Goal: Transaction & Acquisition: Purchase product/service

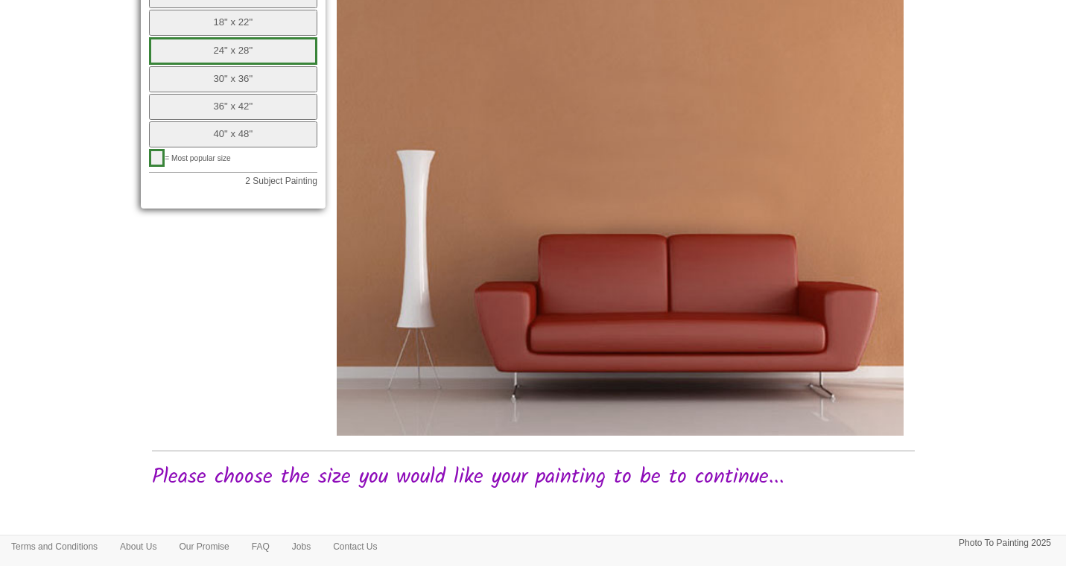
scroll to position [653, 0]
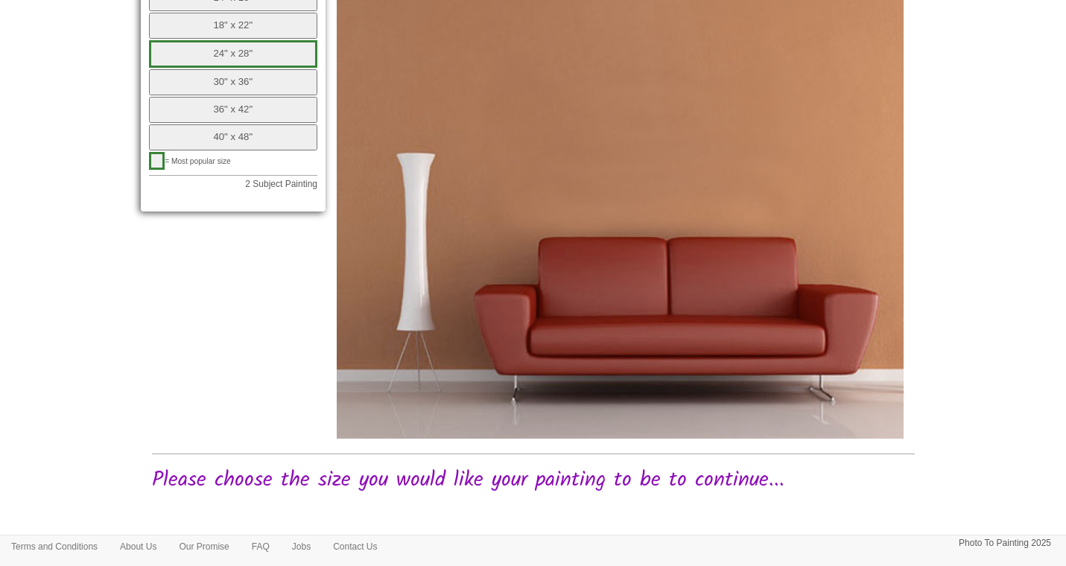
click at [276, 47] on button "24" x 28"" at bounding box center [233, 54] width 169 height 28
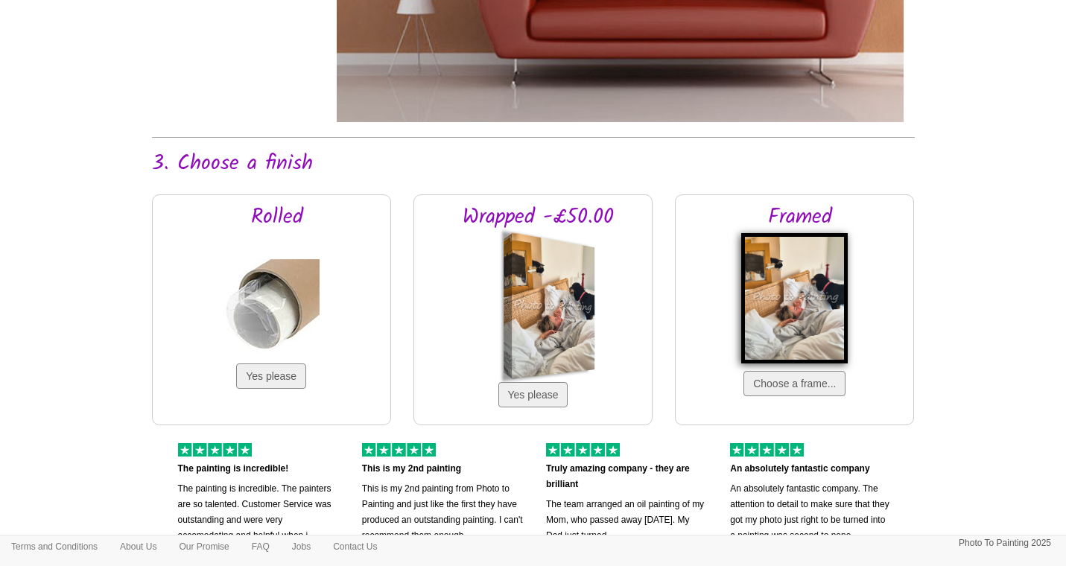
scroll to position [969, 0]
click at [780, 384] on button "Choose a frame..." at bounding box center [795, 383] width 102 height 25
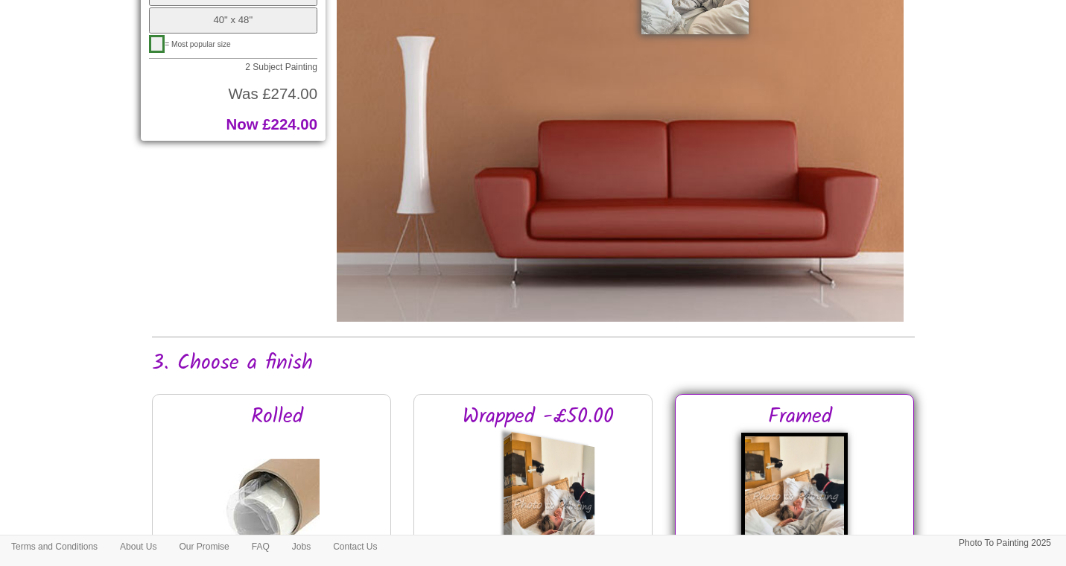
scroll to position [956, 0]
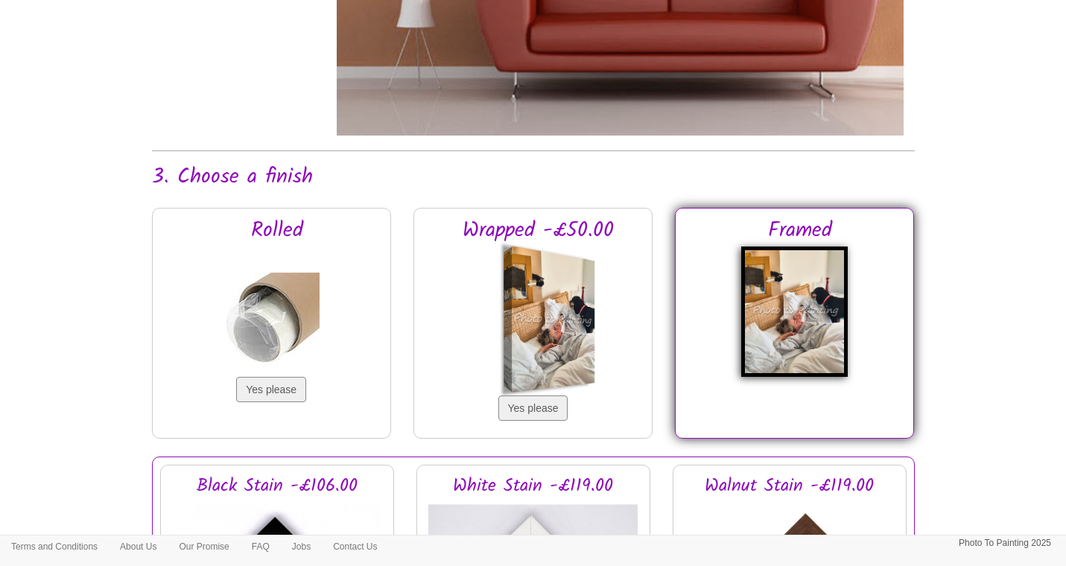
click at [543, 335] on div at bounding box center [553, 318] width 83 height 147
click at [539, 411] on button "Yes please" at bounding box center [533, 408] width 70 height 25
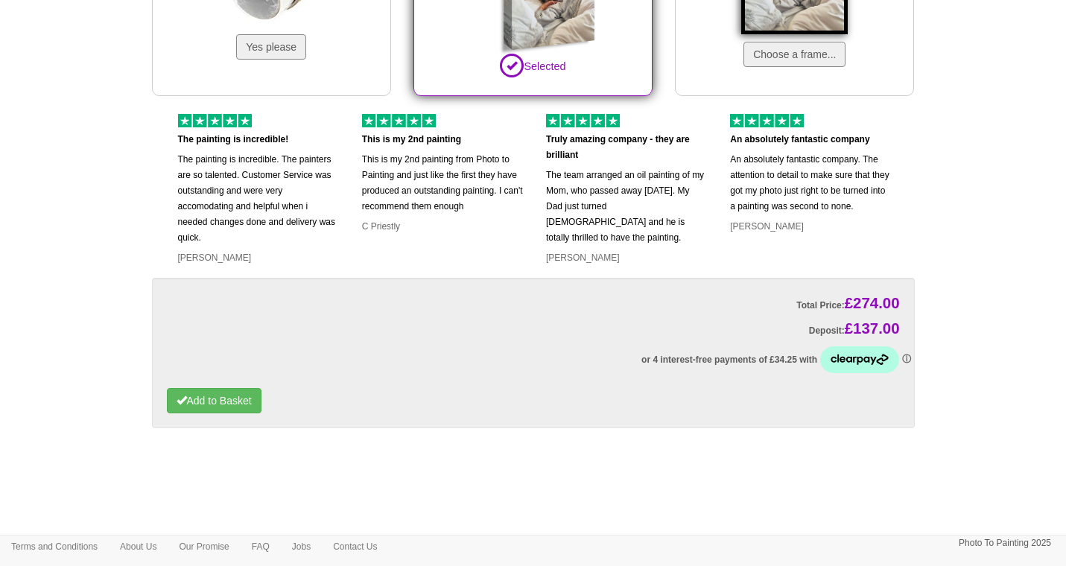
scroll to position [1298, 0]
click at [208, 406] on button "Add to Basket" at bounding box center [214, 401] width 95 height 25
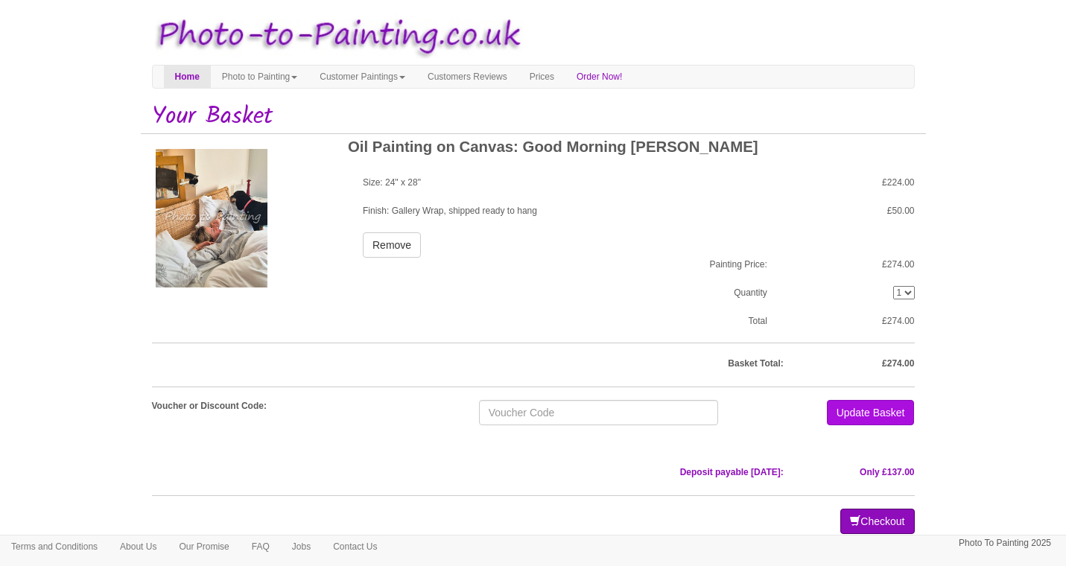
click at [873, 524] on button "Checkout" at bounding box center [877, 521] width 74 height 25
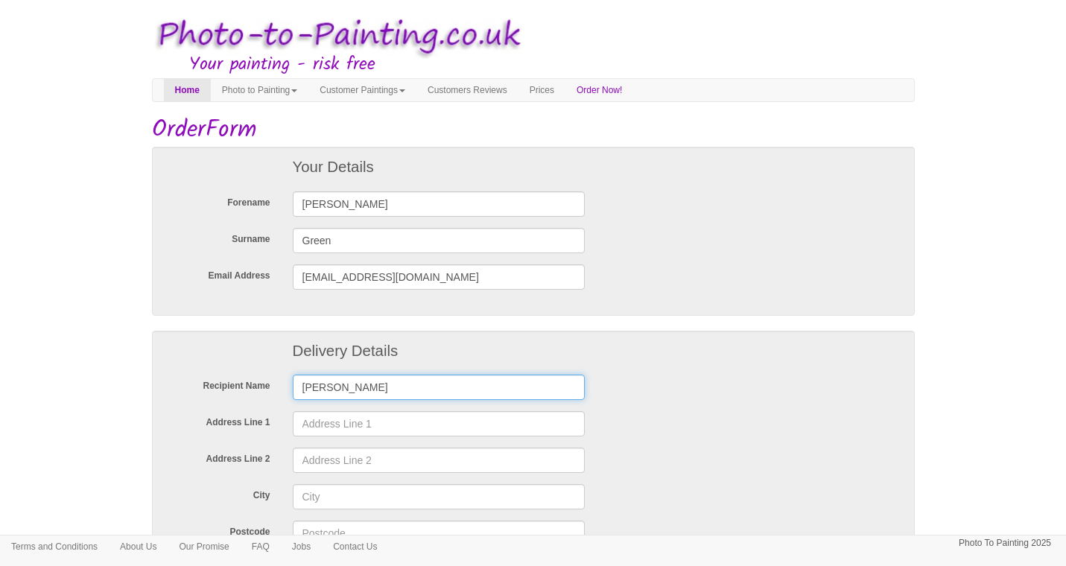
type input "Simone Thomas"
click at [331, 427] on input "The garden Flat" at bounding box center [439, 423] width 293 height 25
type input "The Garden Flat"
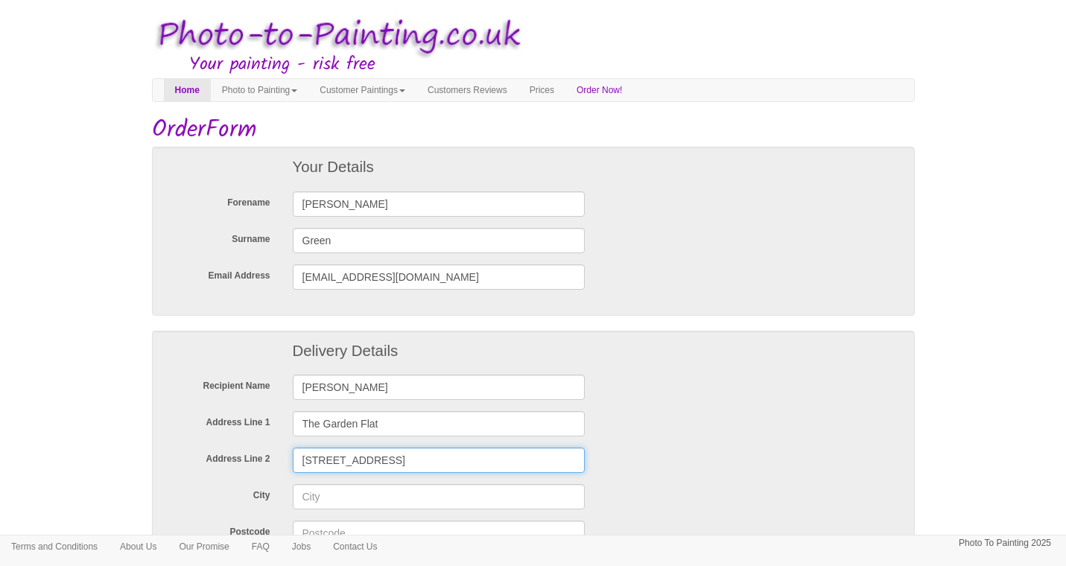
type input "21 Lansdown Place"
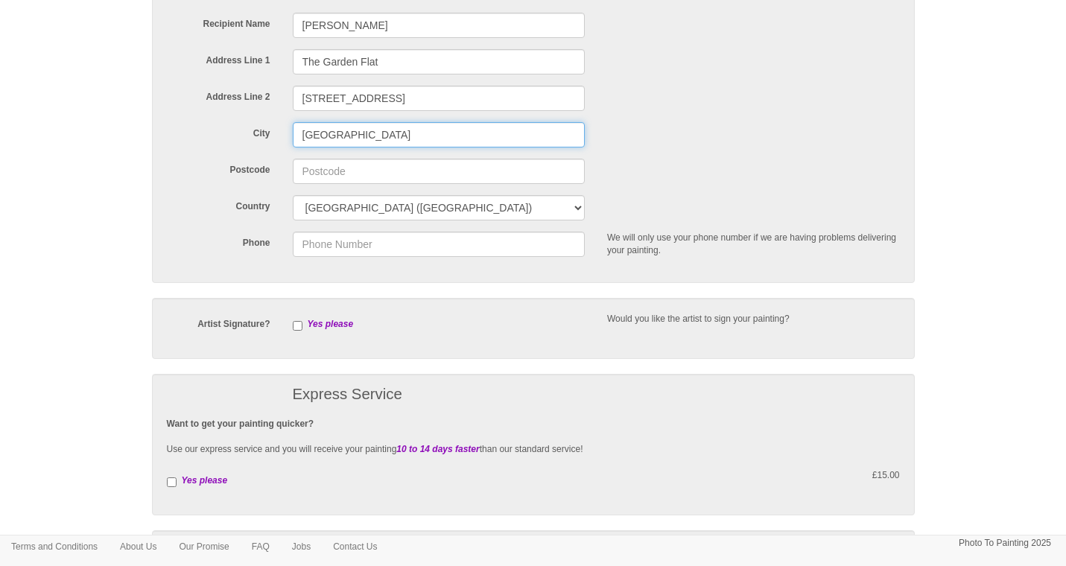
scroll to position [374, 0]
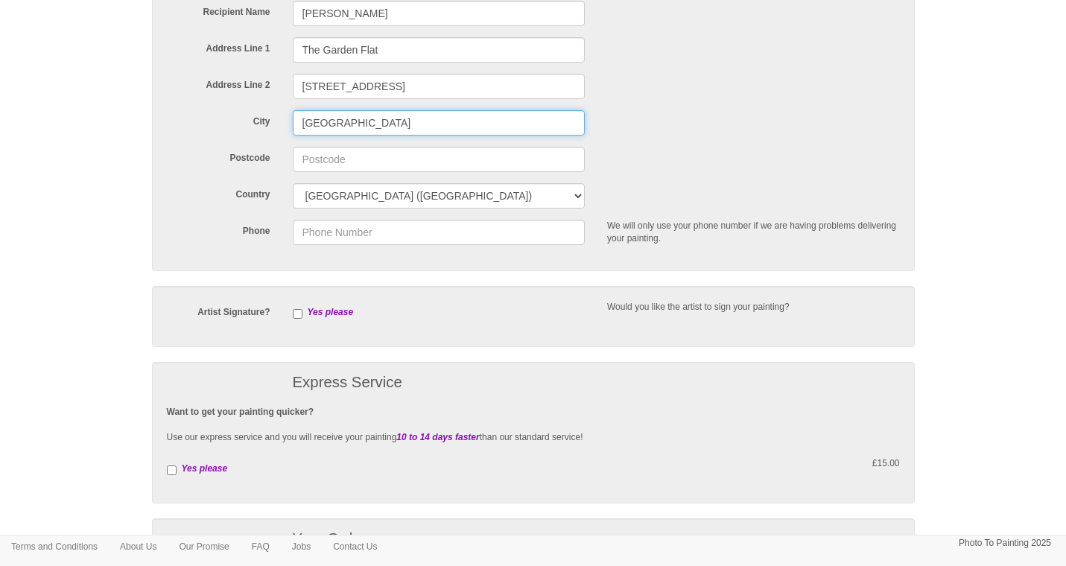
type input "Cheltenham"
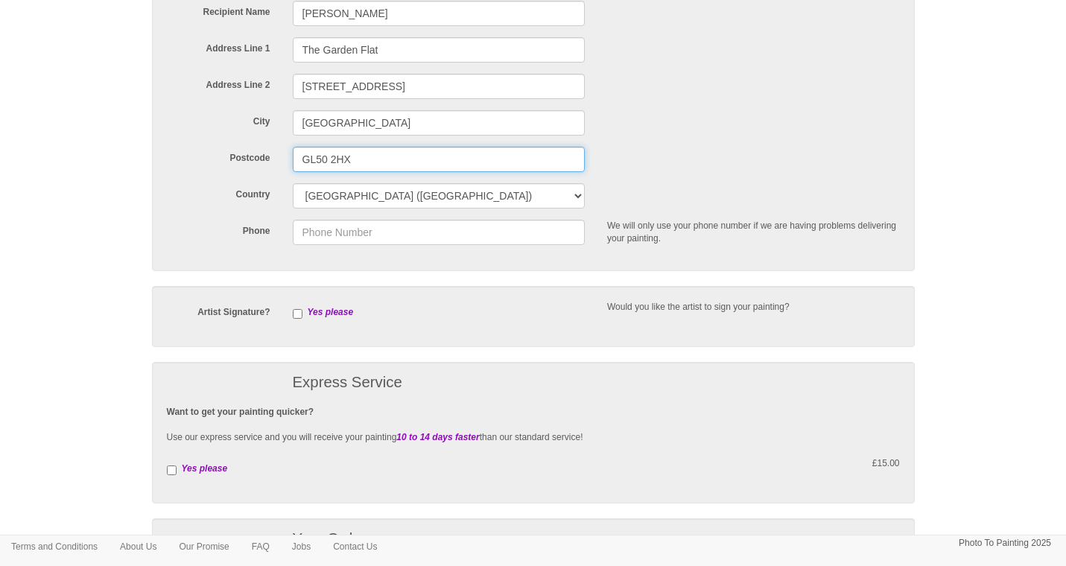
type input "GL50 2HX"
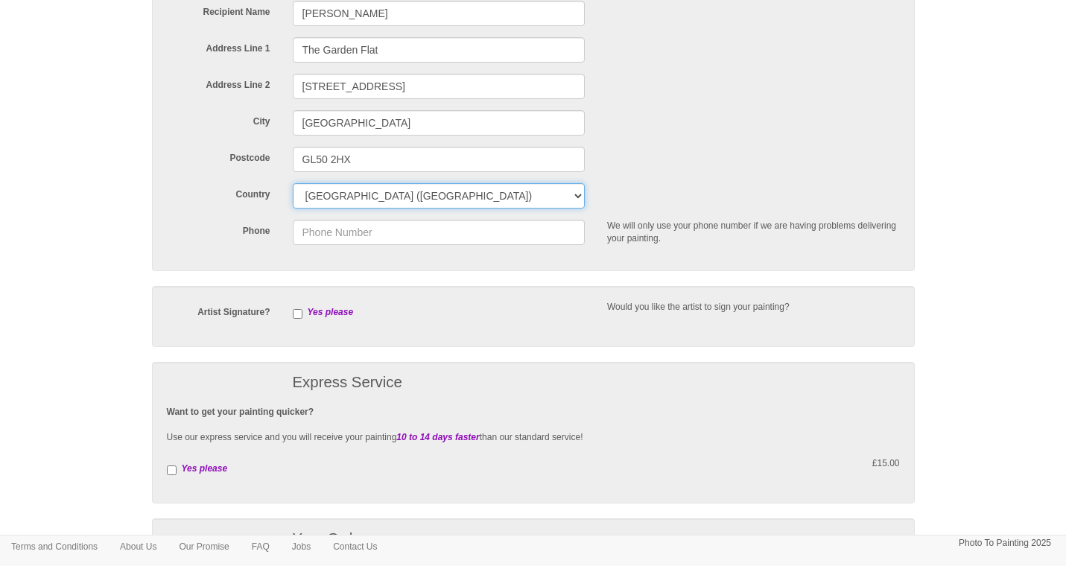
select select "102"
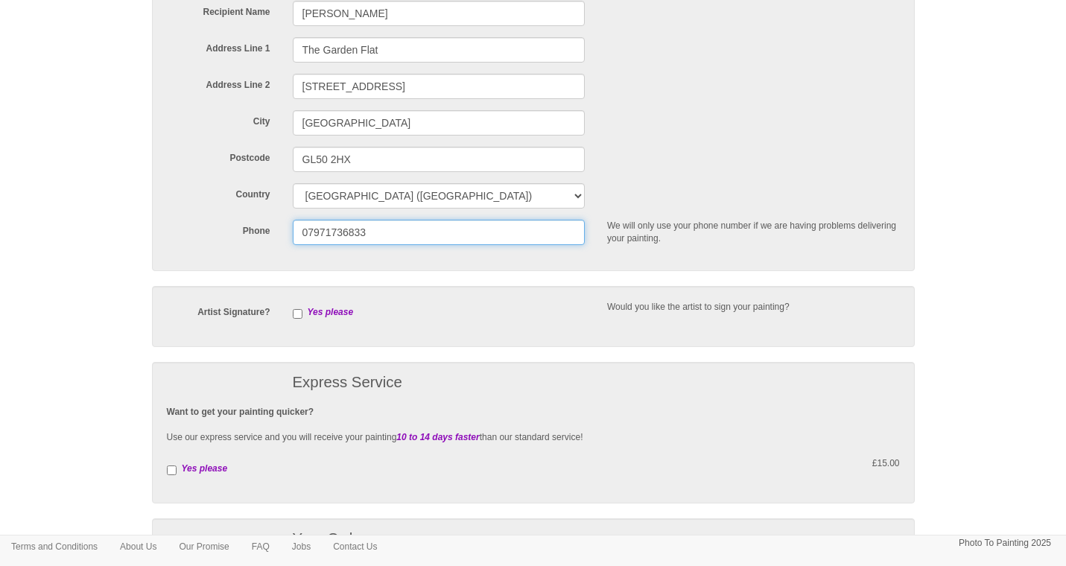
type input "07971736833"
click at [173, 466] on input "checkbox" at bounding box center [172, 471] width 10 height 10
checkbox input "true"
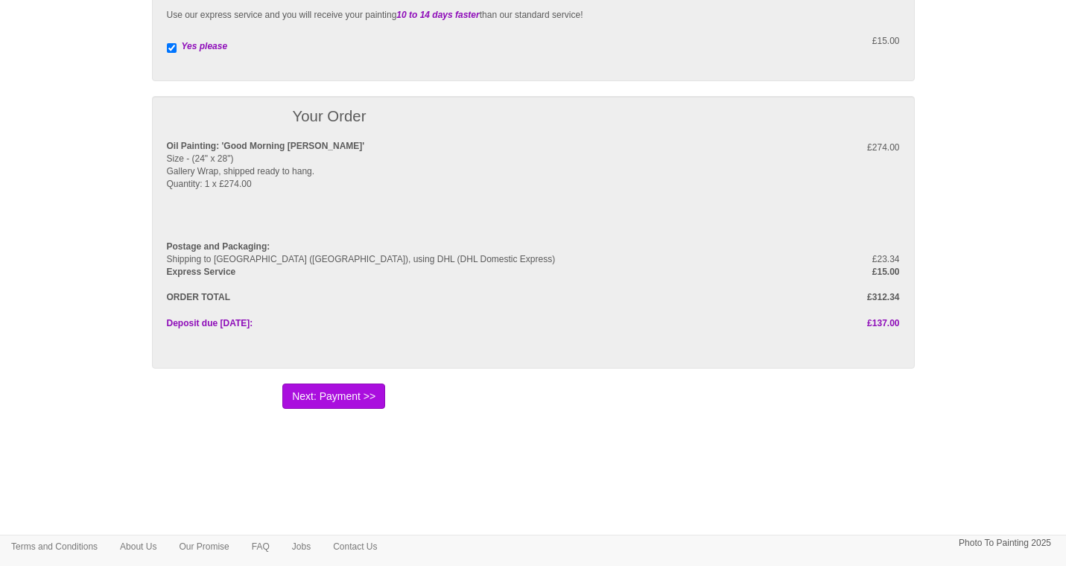
scroll to position [796, 0]
click at [308, 393] on button "Next: Payment >>" at bounding box center [333, 396] width 103 height 25
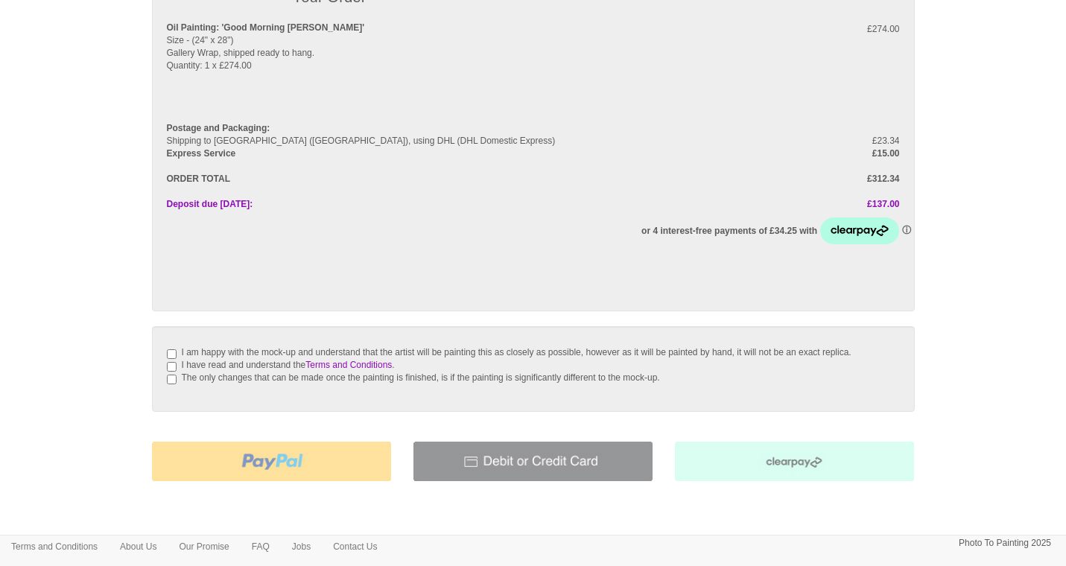
scroll to position [171, 0]
click at [172, 349] on input "I am happy with the mock-up and understand that the artist will be painting thi…" at bounding box center [172, 354] width 10 height 10
checkbox input "true"
click at [171, 371] on input "I have read and understand the Terms and Conditions ." at bounding box center [172, 366] width 10 height 10
checkbox input "true"
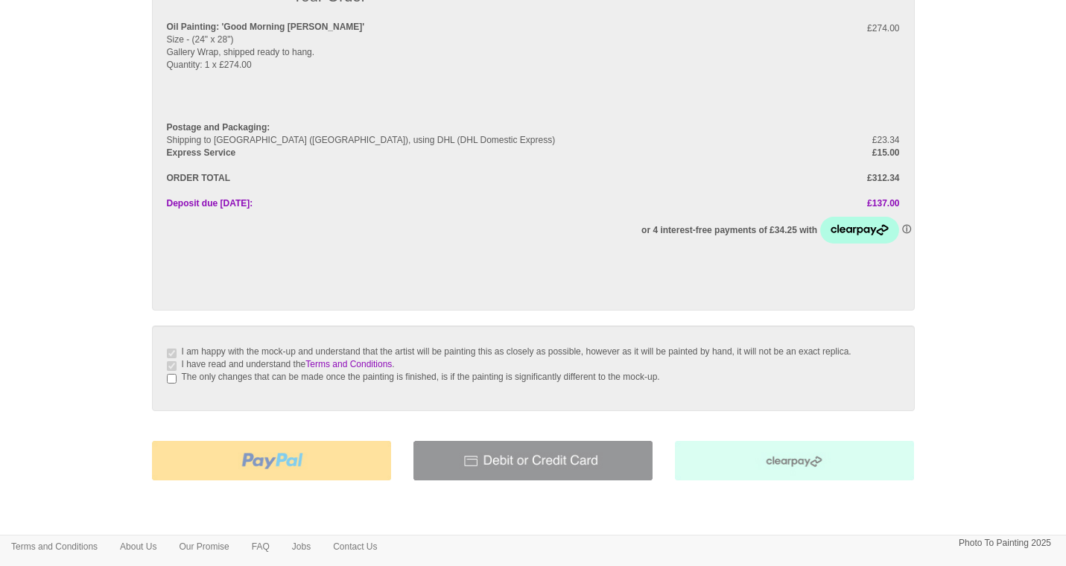
click at [531, 469] on img at bounding box center [533, 460] width 239 height 39
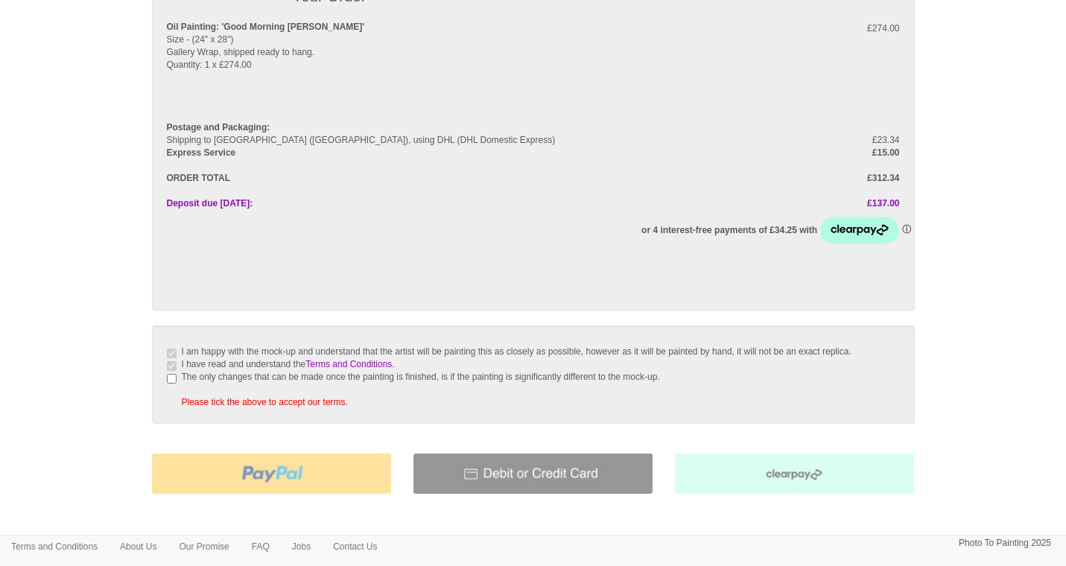
click at [171, 384] on input "The only changes that can be made once the painting is finished, is if the pain…" at bounding box center [172, 379] width 10 height 10
checkbox input "true"
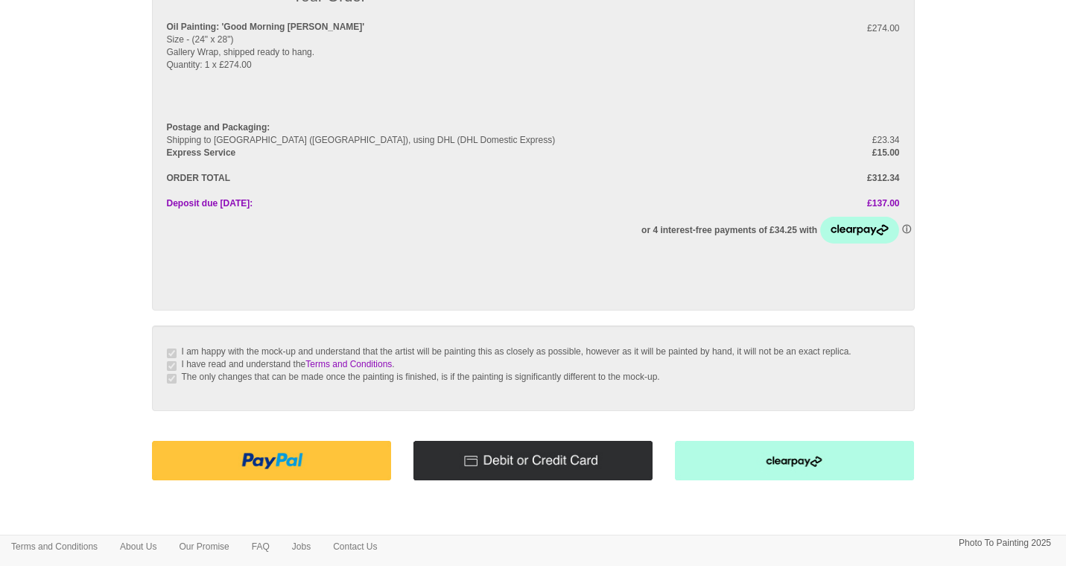
click at [498, 473] on img at bounding box center [533, 460] width 239 height 39
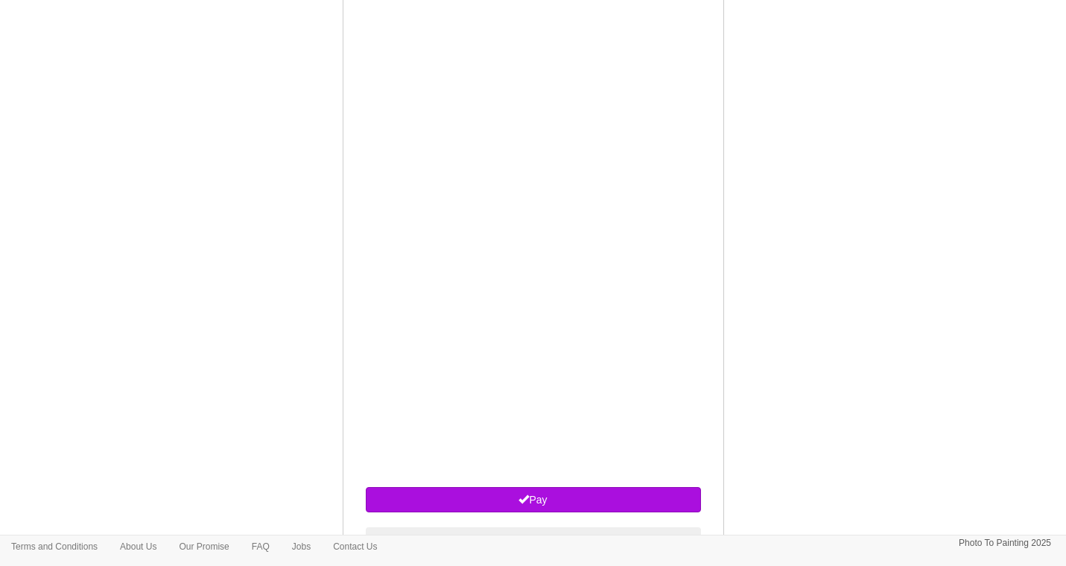
scroll to position [683, 0]
click at [536, 510] on button "Pay" at bounding box center [533, 499] width 335 height 25
